Goal: Check status: Check status

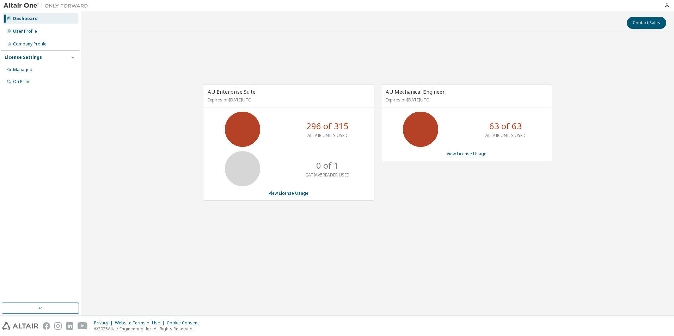
click at [284, 197] on div "AU Enterprise Suite Expires on [DATE] UTC 296 of 315 ALTAIR UNITS USED 0 of 1 C…" at bounding box center [288, 142] width 171 height 117
click at [284, 194] on link "View License Usage" at bounding box center [289, 193] width 40 height 6
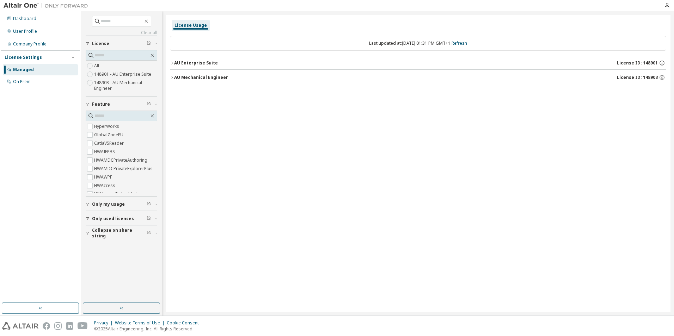
drag, startPoint x: 281, startPoint y: 184, endPoint x: 410, endPoint y: 269, distance: 154.5
click at [424, 277] on div "License Usage Last updated at: [DATE] 01:31 PM GMT+1 Refresh AU Enterprise Suit…" at bounding box center [418, 164] width 505 height 298
click at [330, 233] on div "License Usage Last updated at: [DATE] 01:31 PM GMT+1 Refresh AU Enterprise Suit…" at bounding box center [418, 164] width 505 height 298
click at [331, 232] on div "License Usage Last updated at: [DATE] 01:31 PM GMT+1 Refresh AU Enterprise Suit…" at bounding box center [418, 164] width 505 height 298
click at [41, 22] on div "Dashboard" at bounding box center [40, 18] width 75 height 11
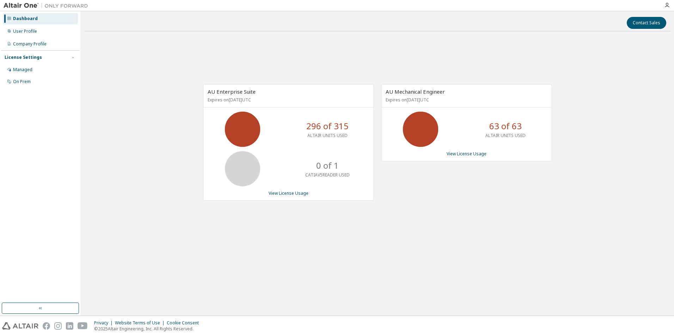
click at [622, 132] on div "AU Enterprise Suite Expires on [DATE] UTC 296 of 315 ALTAIR UNITS USED 0 of 1 C…" at bounding box center [378, 146] width 586 height 219
click at [620, 185] on div "AU Enterprise Suite Expires on [DATE] UTC 296 of 315 ALTAIR UNITS USED 0 of 1 C…" at bounding box center [378, 146] width 586 height 219
